Goal: Task Accomplishment & Management: Use online tool/utility

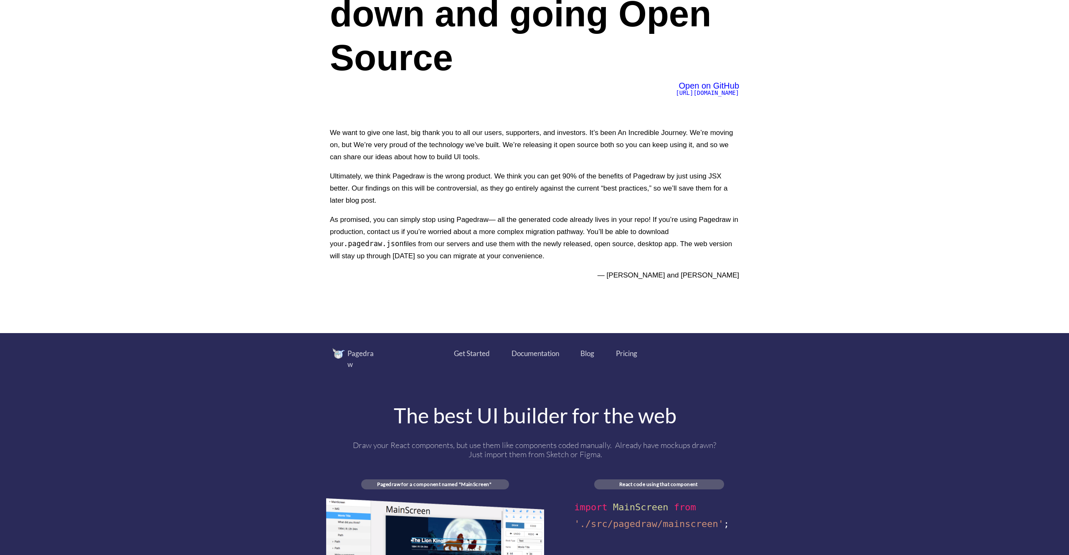
scroll to position [210, 0]
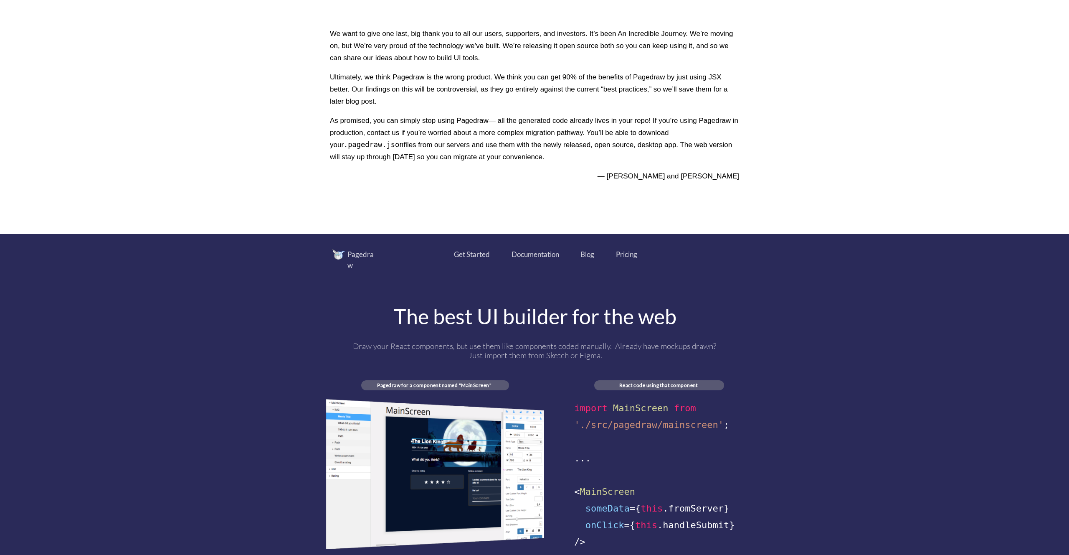
click at [626, 255] on div "Pricing" at bounding box center [626, 254] width 21 height 11
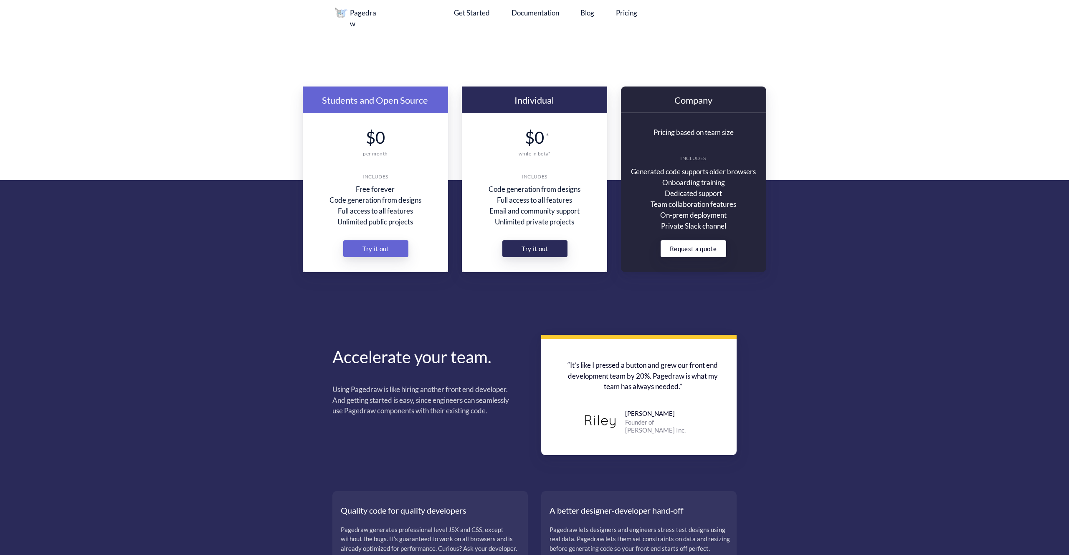
scroll to position [387, 0]
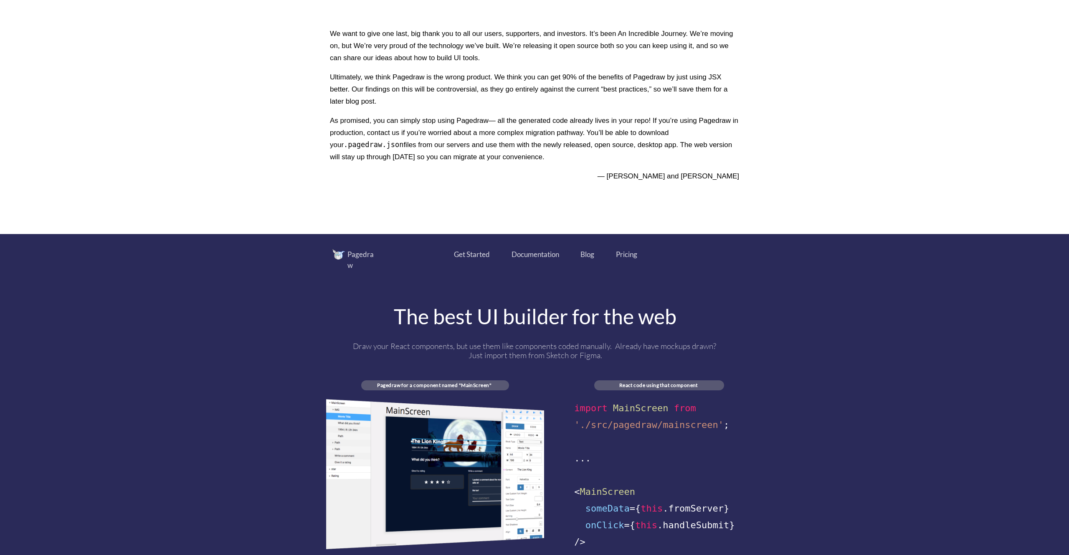
click at [478, 255] on div "Get Started" at bounding box center [472, 254] width 36 height 11
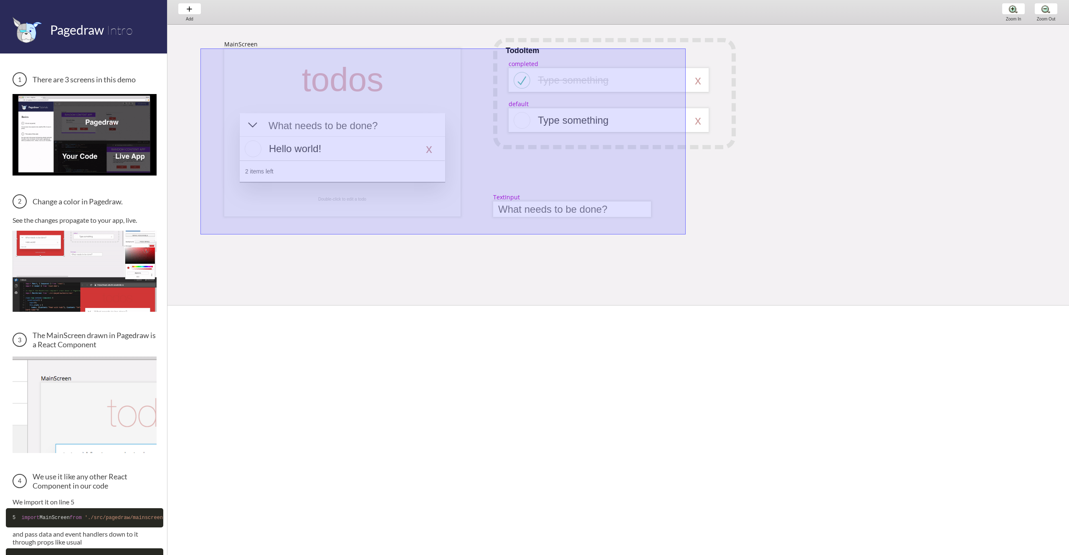
drag, startPoint x: 201, startPoint y: 48, endPoint x: 697, endPoint y: 237, distance: 530.8
click at [697, 237] on div "MainScreen todos Hello world! x 2 items left TodoItem completed Type something …" at bounding box center [987, 398] width 1638 height 747
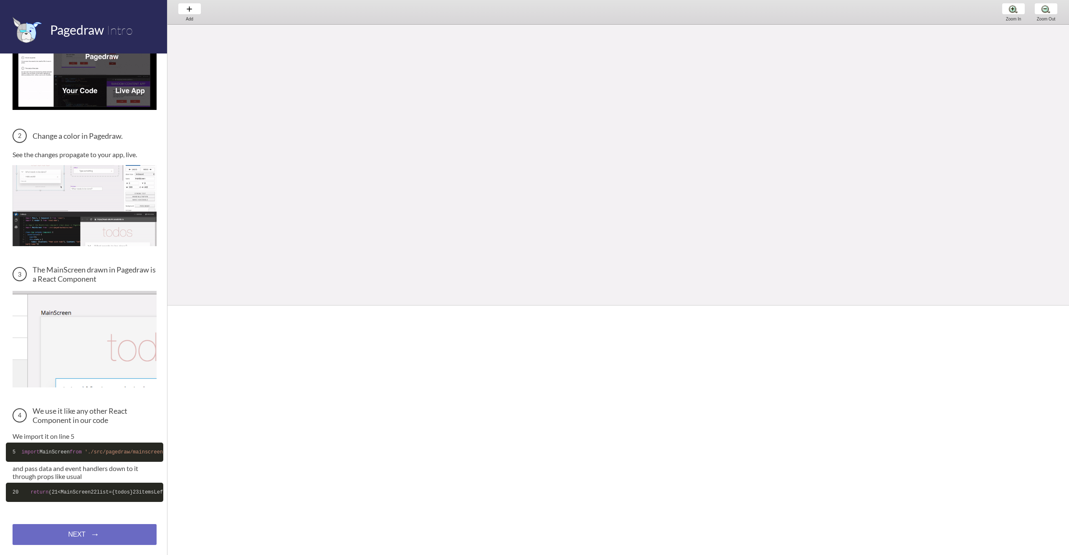
scroll to position [102, 0]
click at [193, 10] on div "Add Add Add" at bounding box center [190, 12] width 32 height 24
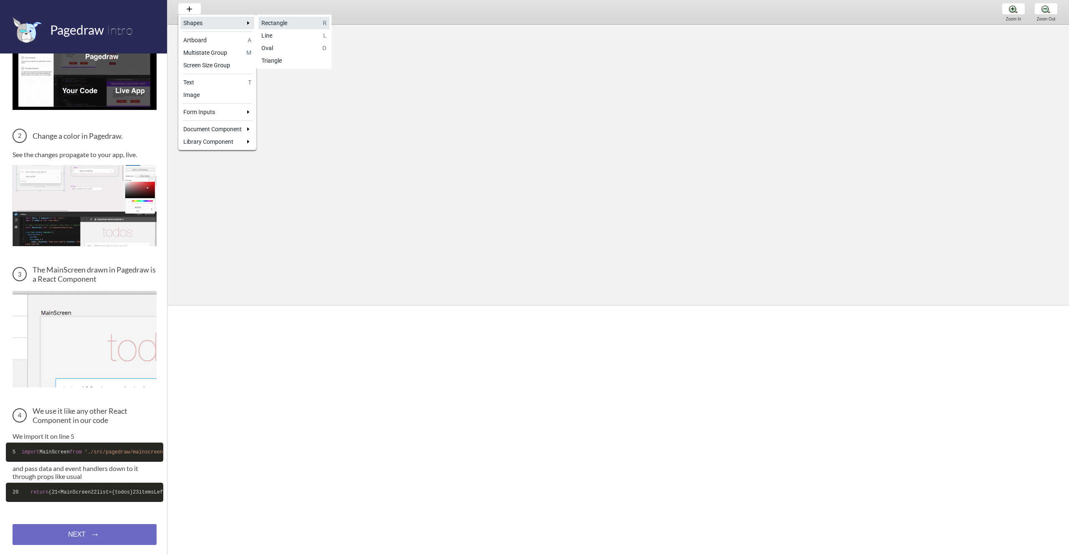
click at [284, 20] on div "Rectangle" at bounding box center [291, 23] width 58 height 8
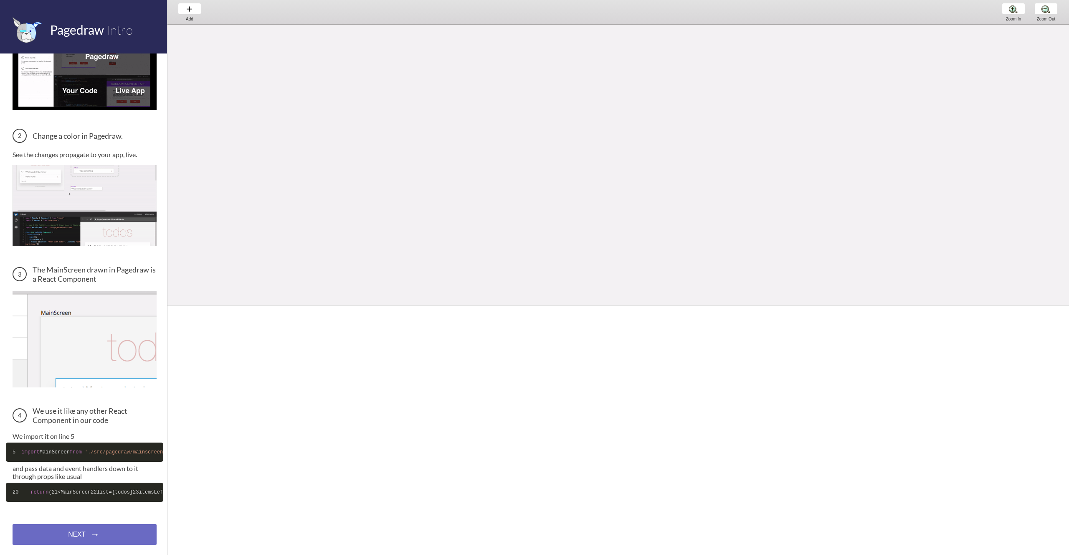
drag, startPoint x: 248, startPoint y: 73, endPoint x: 424, endPoint y: 187, distance: 209.8
click at [424, 187] on div at bounding box center [702, 302] width 1069 height 555
select select "4"
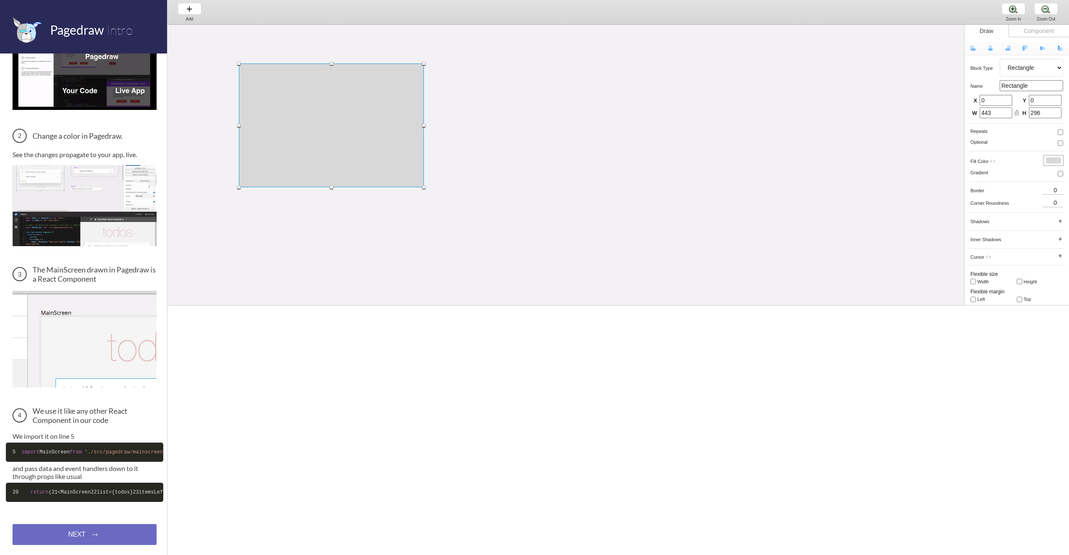
click at [424, 165] on div at bounding box center [331, 125] width 185 height 124
